Goal: Find specific page/section: Find specific page/section

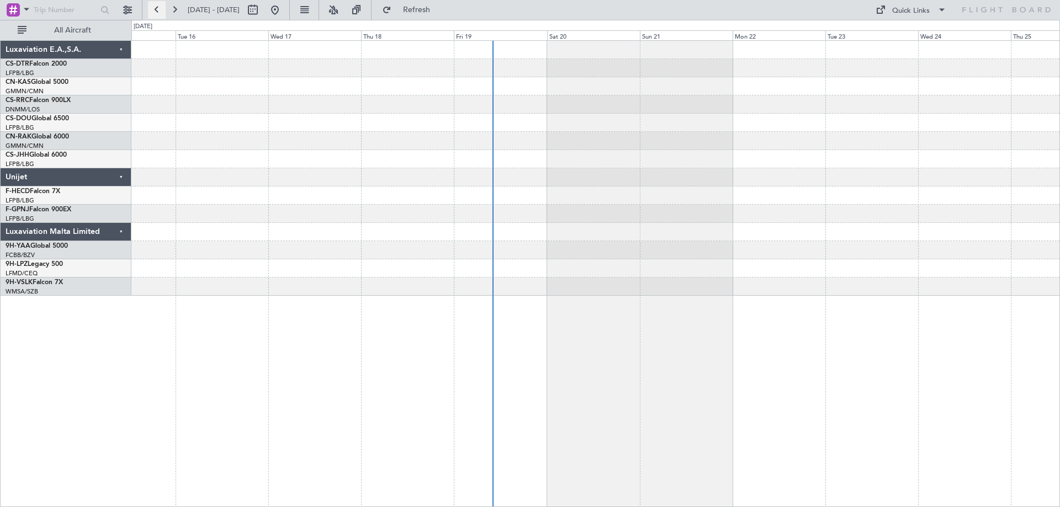
click at [148, 10] on button at bounding box center [157, 10] width 18 height 18
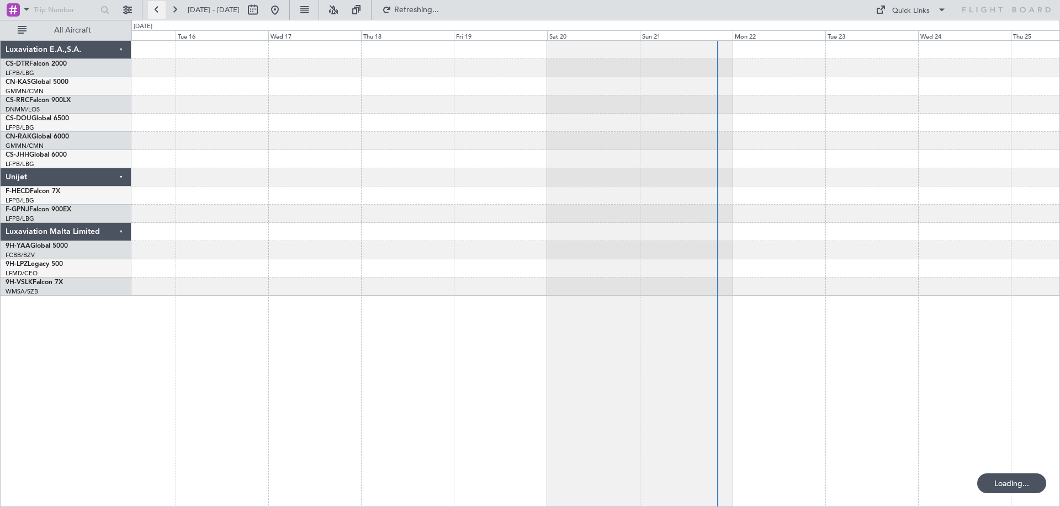
click at [162, 10] on button at bounding box center [157, 10] width 18 height 18
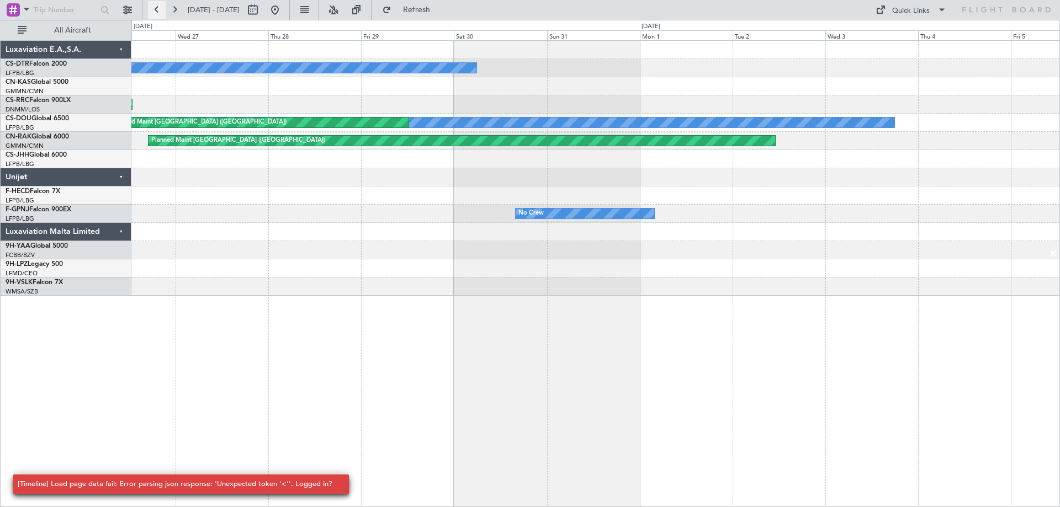
click at [155, 10] on button at bounding box center [157, 10] width 18 height 18
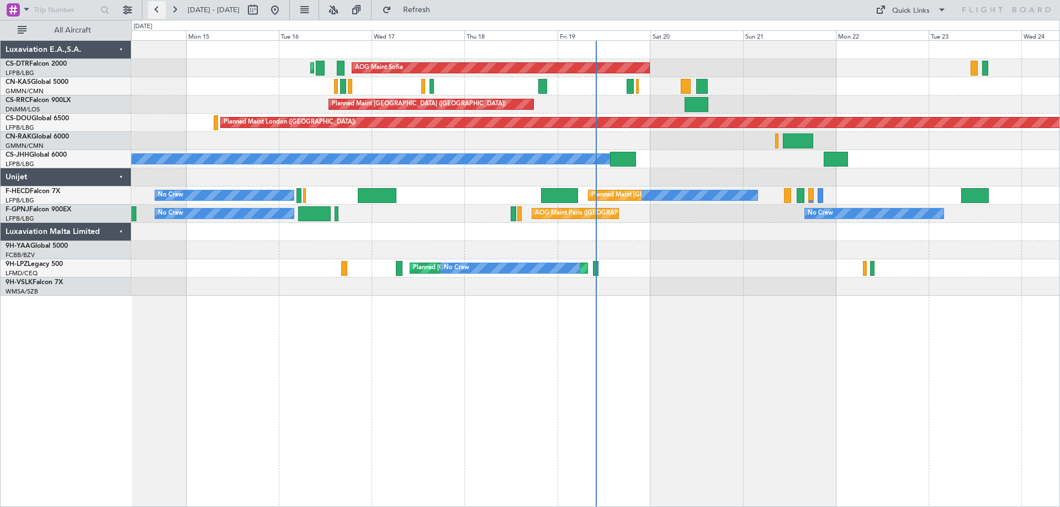
click at [158, 10] on button at bounding box center [157, 10] width 18 height 18
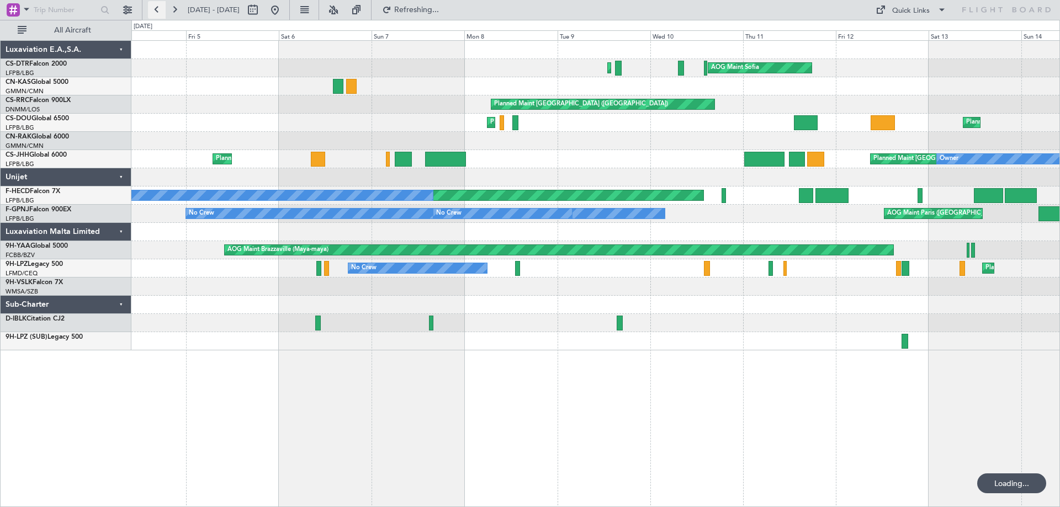
click at [158, 10] on button at bounding box center [157, 10] width 18 height 18
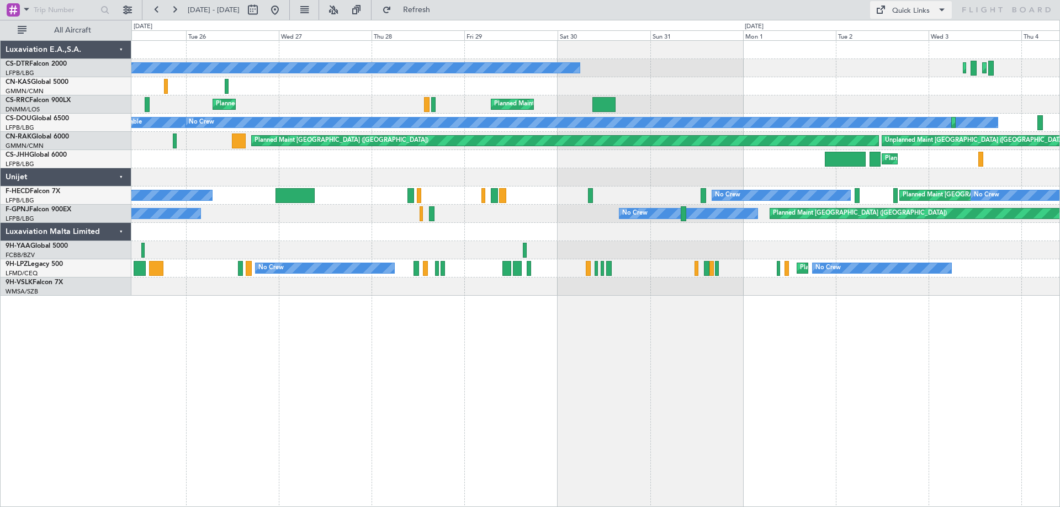
click at [940, 7] on span at bounding box center [941, 9] width 13 height 13
click at [902, 34] on button "Trip Builder" at bounding box center [911, 36] width 83 height 26
